Goal: Find specific page/section: Find specific page/section

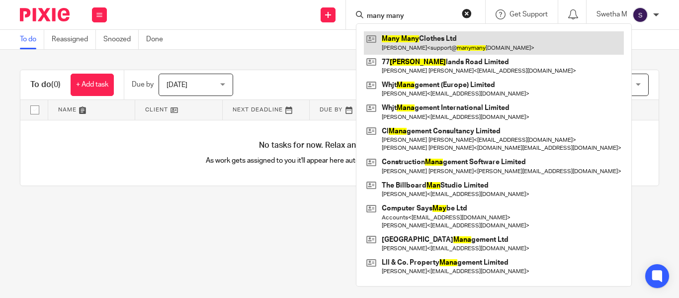
type input "many many"
click at [417, 40] on link at bounding box center [494, 42] width 260 height 23
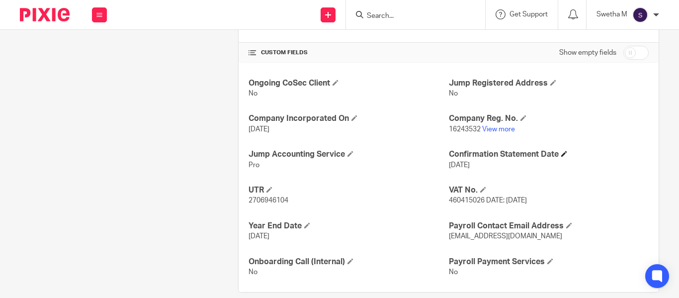
scroll to position [330, 0]
